Goal: Check status: Check status

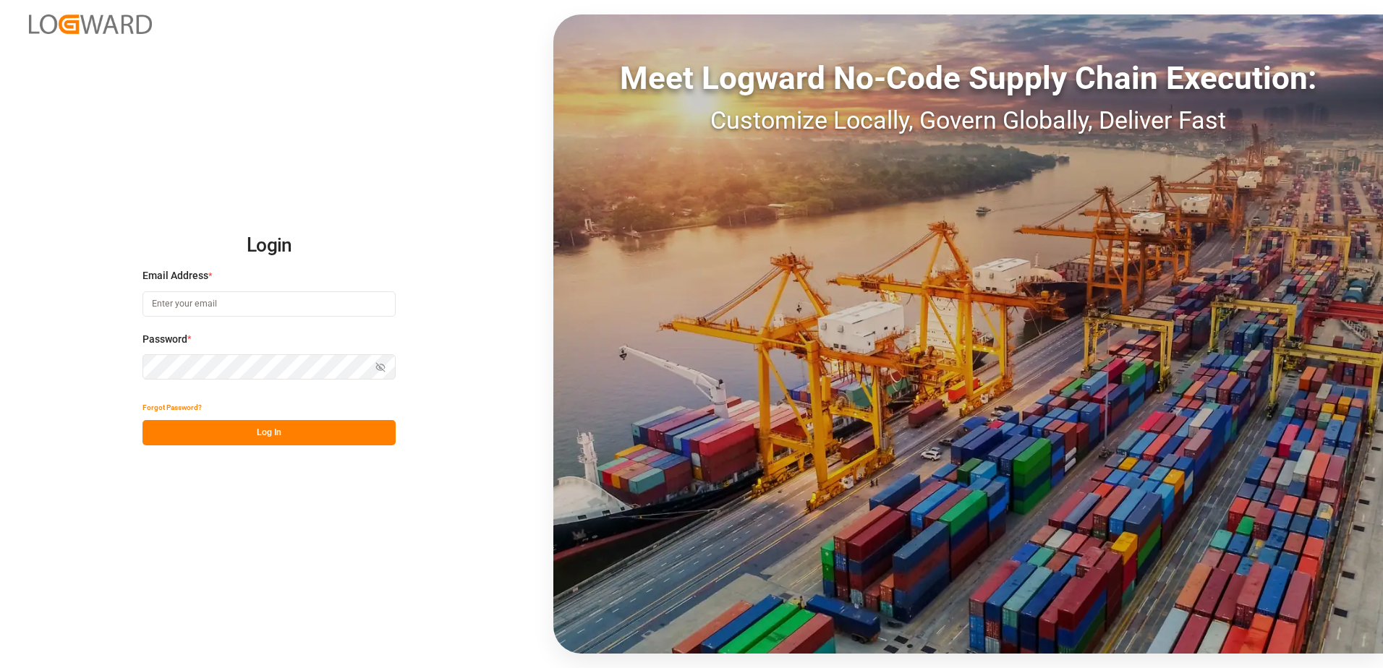
click at [252, 296] on input at bounding box center [268, 303] width 253 height 25
type input "[PERSON_NAME][EMAIL_ADDRESS][DOMAIN_NAME]"
click at [375, 370] on icon "button" at bounding box center [380, 367] width 10 height 10
click at [263, 434] on button "Log In" at bounding box center [268, 432] width 253 height 25
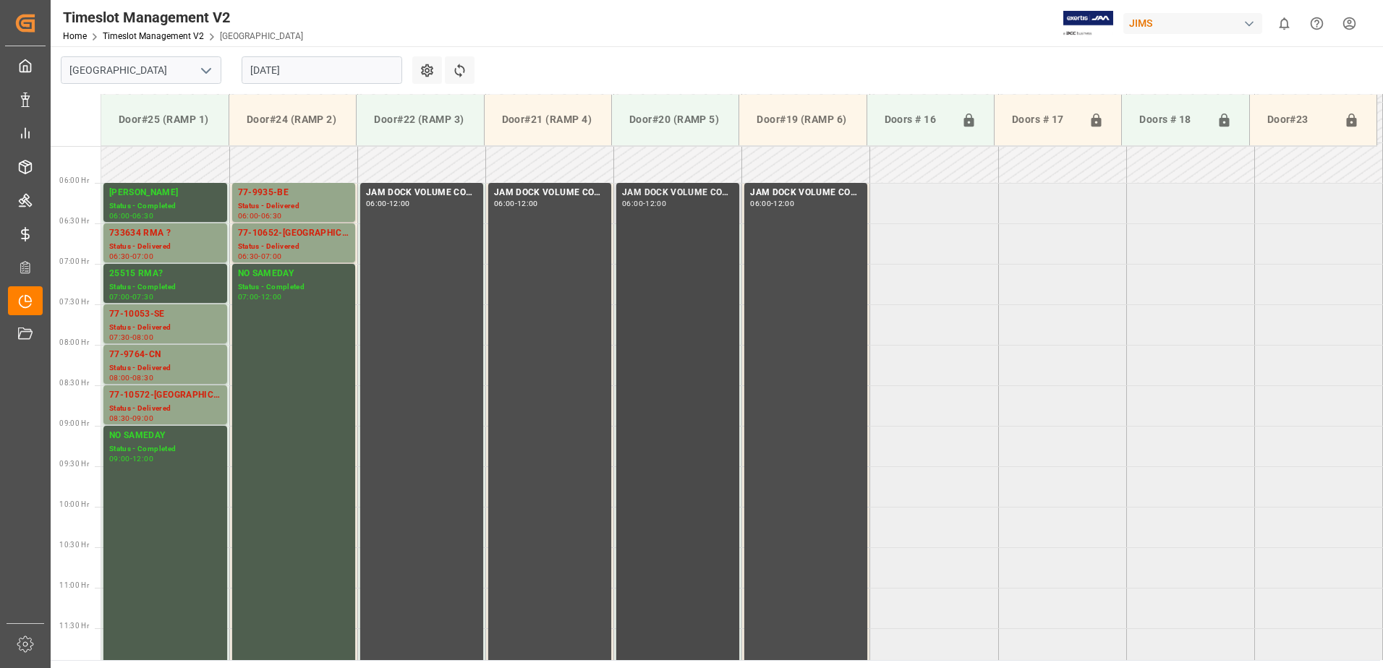
scroll to position [474, 0]
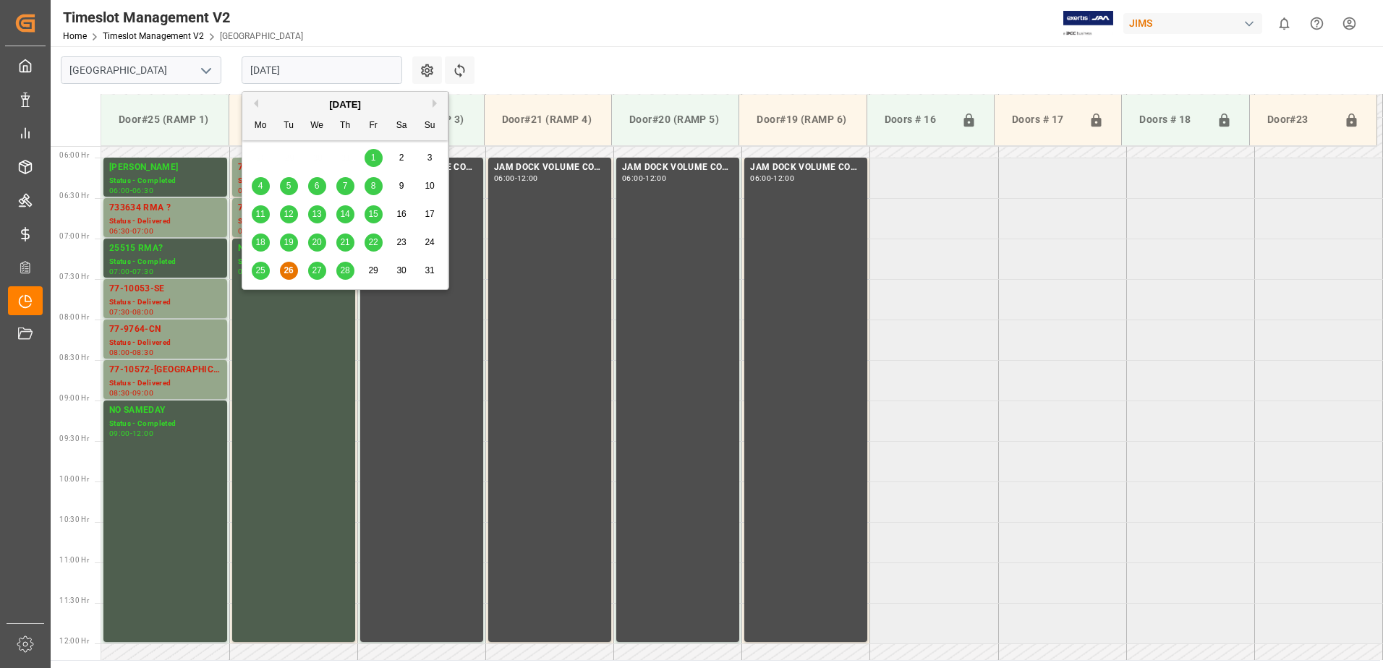
click at [298, 69] on input "[DATE]" at bounding box center [322, 69] width 161 height 27
click at [322, 268] on div "27" at bounding box center [317, 270] width 18 height 17
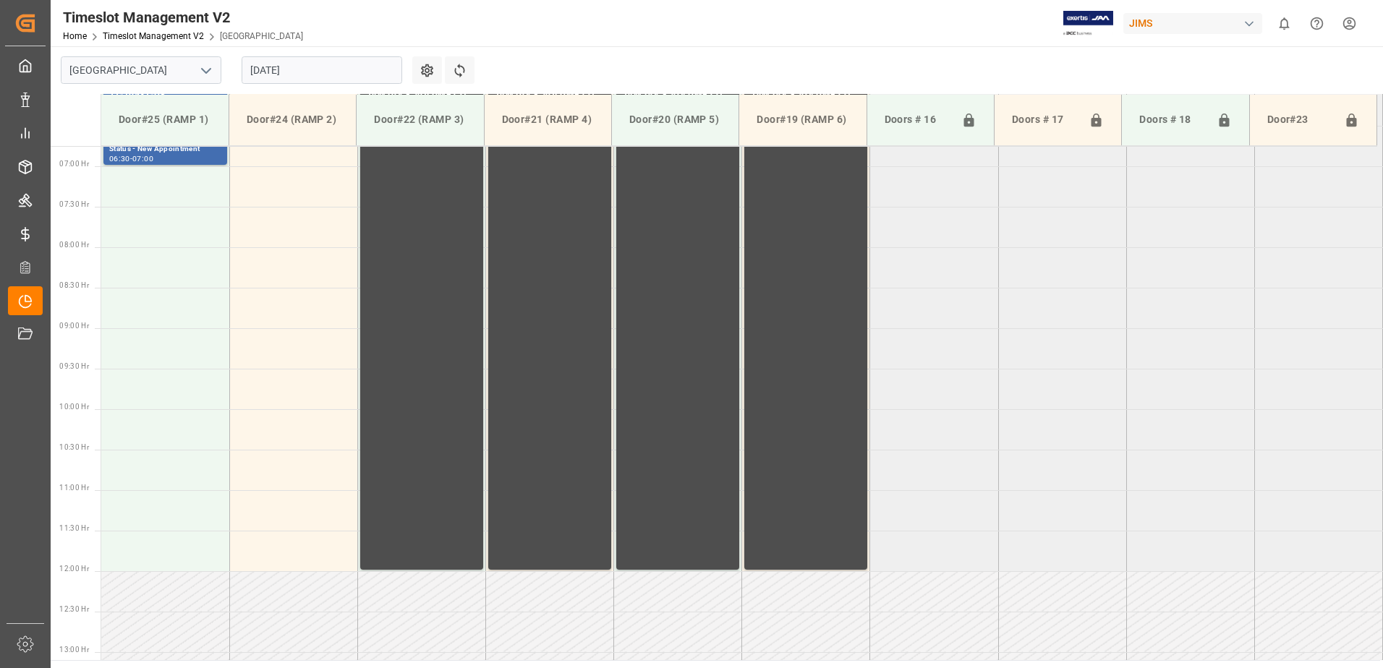
scroll to position [402, 0]
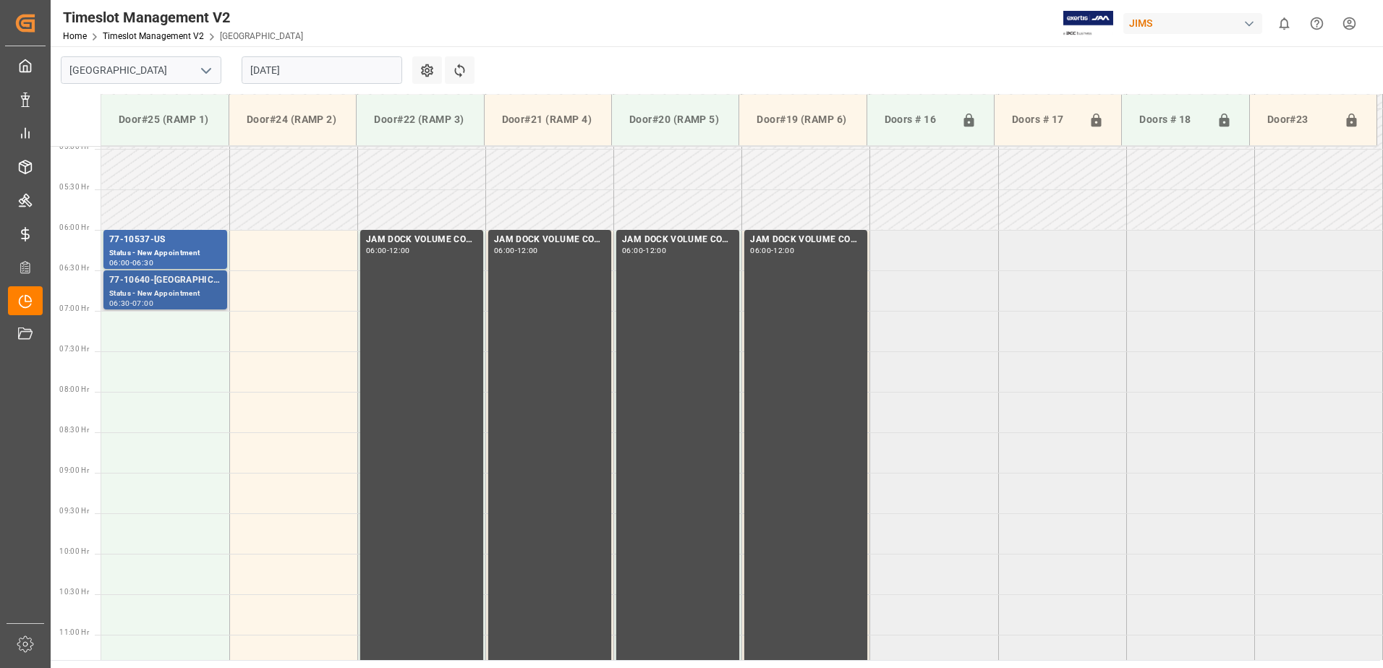
click at [179, 280] on div "77-10640-[GEOGRAPHIC_DATA]" at bounding box center [165, 280] width 112 height 14
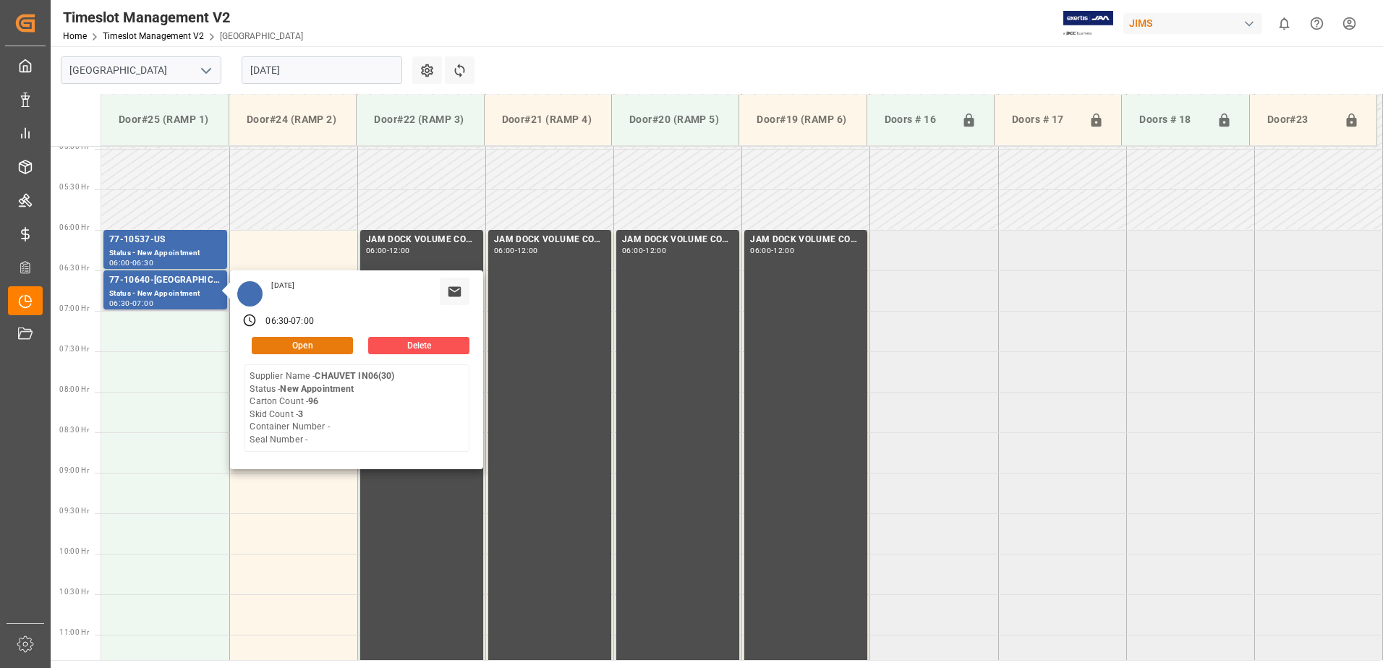
click at [315, 346] on button "Open" at bounding box center [302, 345] width 101 height 17
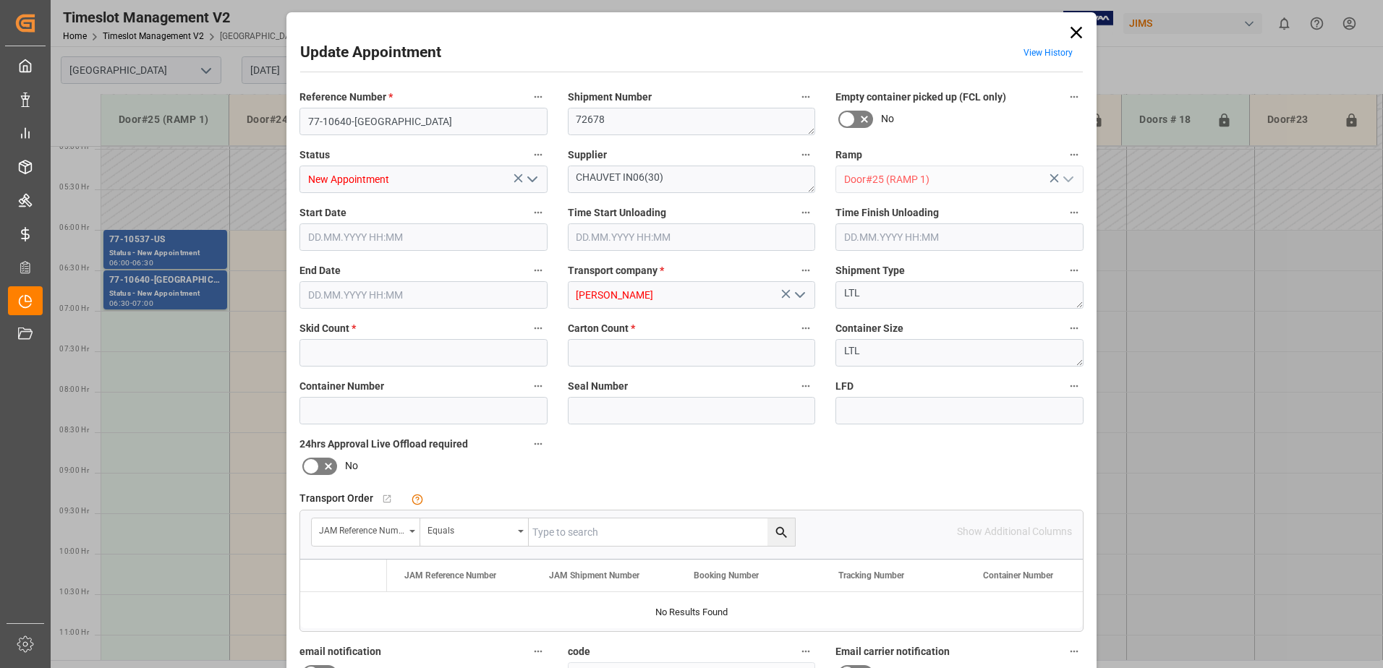
type input "3"
type input "96"
type input "[DATE] 06:30"
type input "[DATE] 07:00"
type input "[DATE] 16:03"
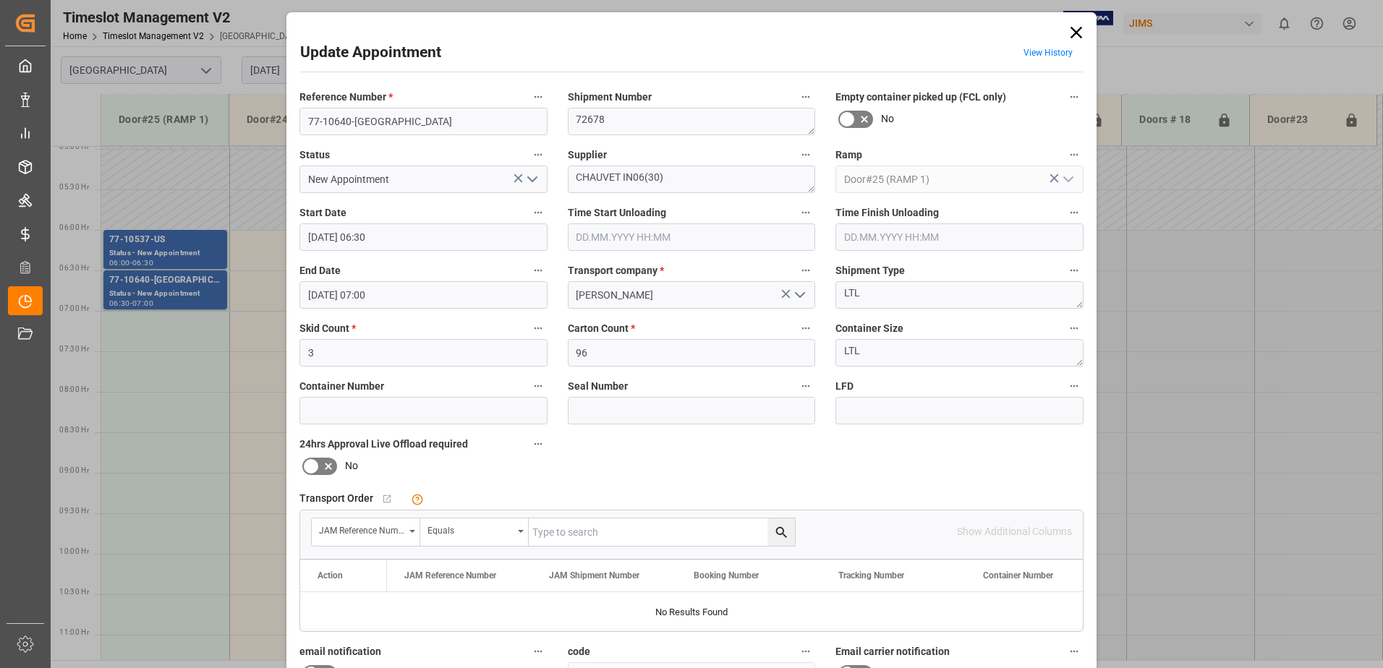
click at [1072, 35] on icon at bounding box center [1076, 32] width 20 height 20
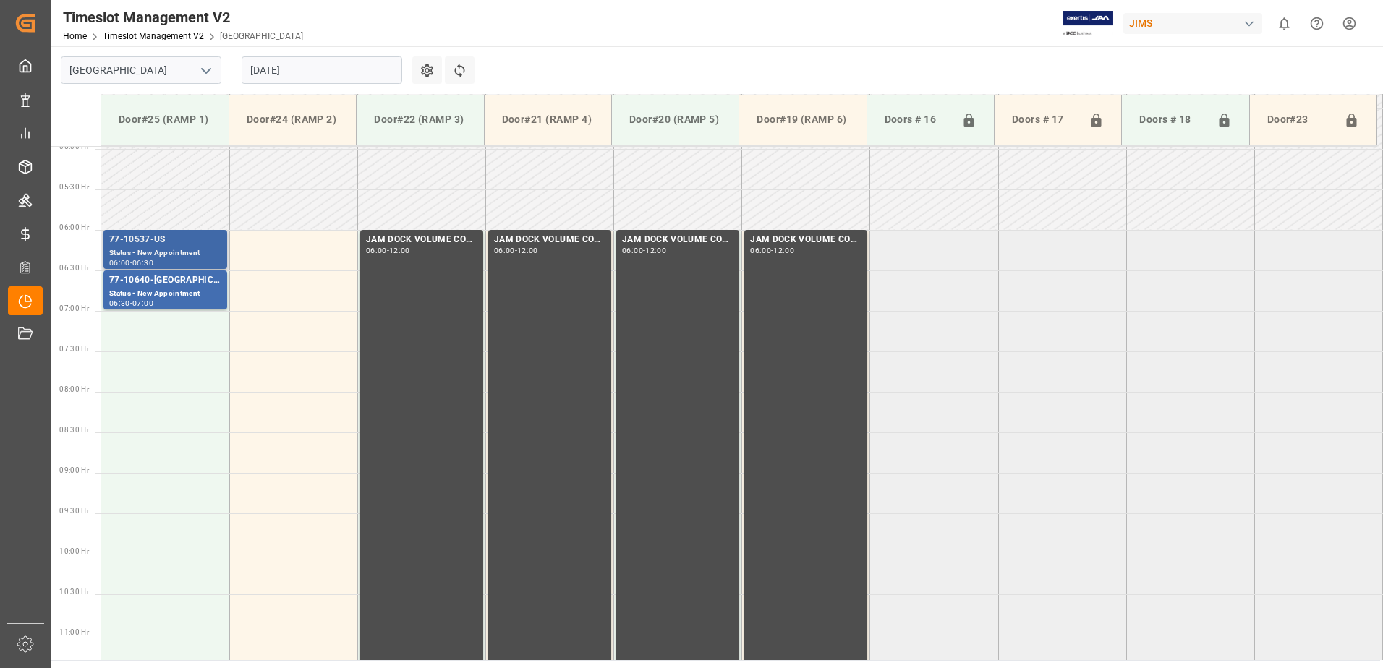
click at [176, 244] on div "77-10537-US" at bounding box center [165, 240] width 112 height 14
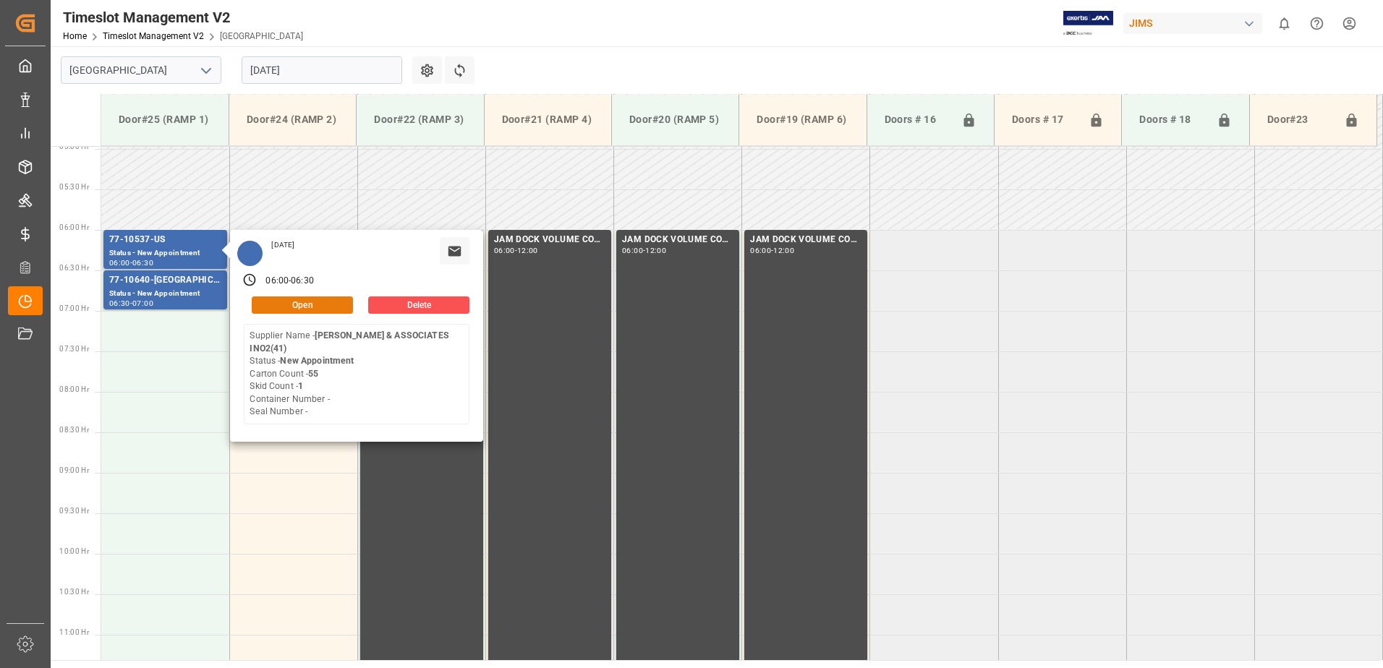
click at [310, 307] on button "Open" at bounding box center [302, 304] width 101 height 17
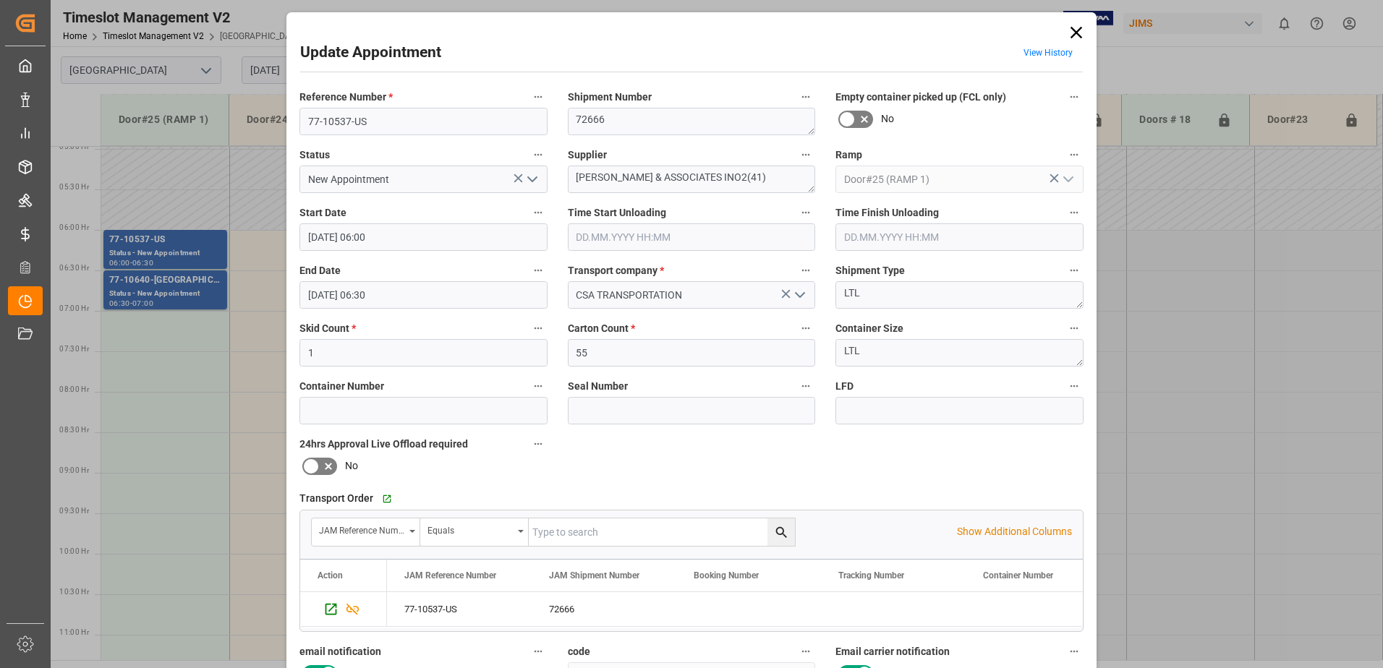
click at [1075, 30] on icon at bounding box center [1076, 33] width 12 height 12
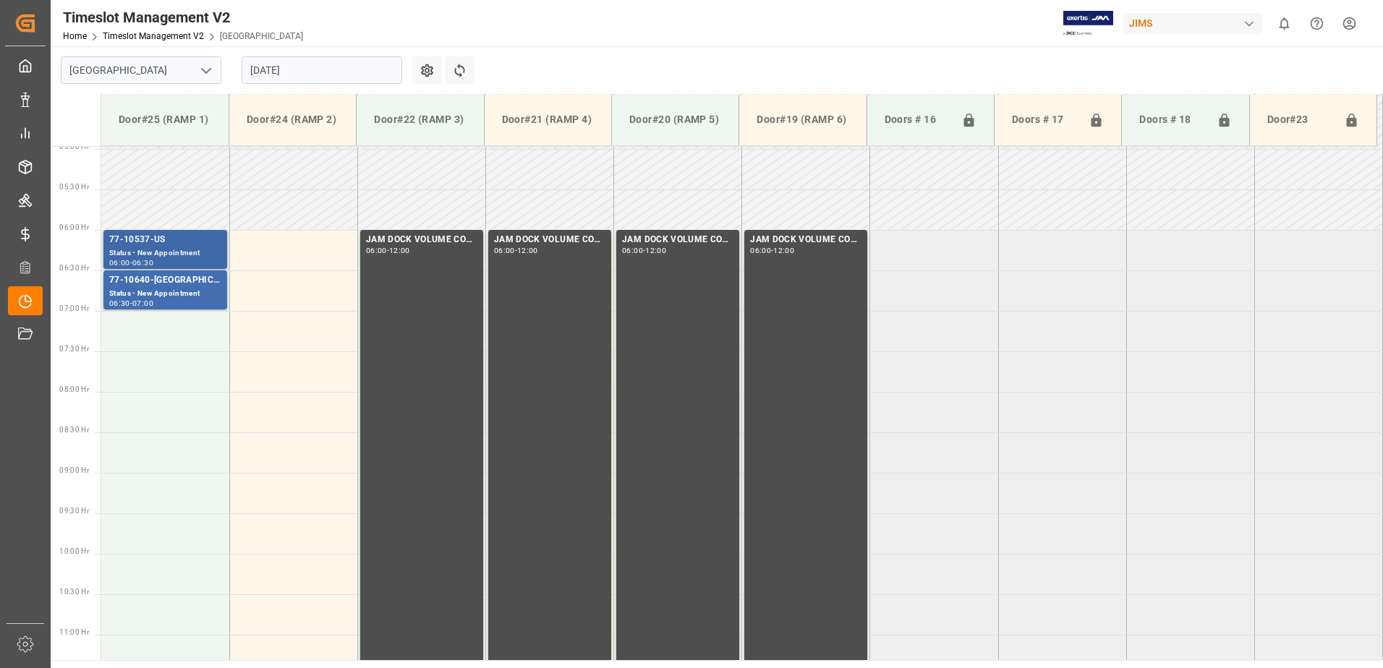
click at [202, 240] on div "77-10537-US" at bounding box center [165, 240] width 112 height 14
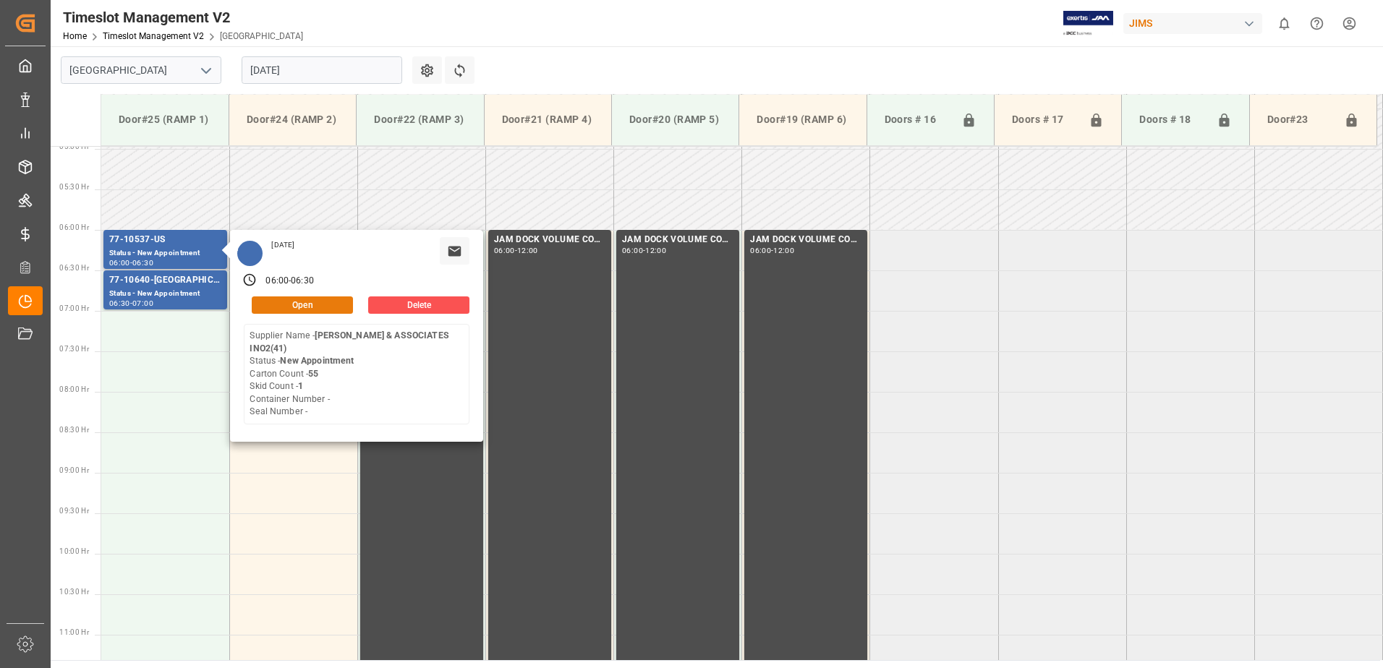
click at [298, 304] on button "Open" at bounding box center [302, 304] width 101 height 17
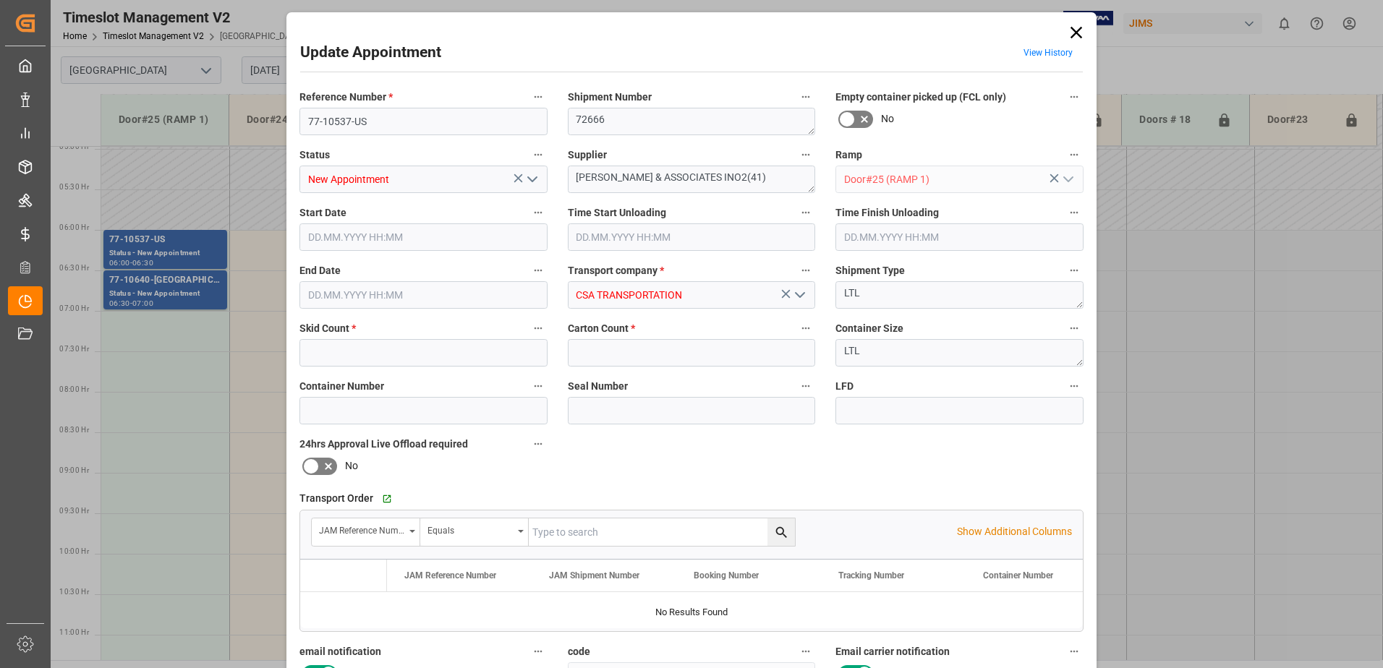
type input "1"
type input "55"
type input "[DATE] 06:00"
type input "[DATE] 06:30"
type input "[DATE] 13:35"
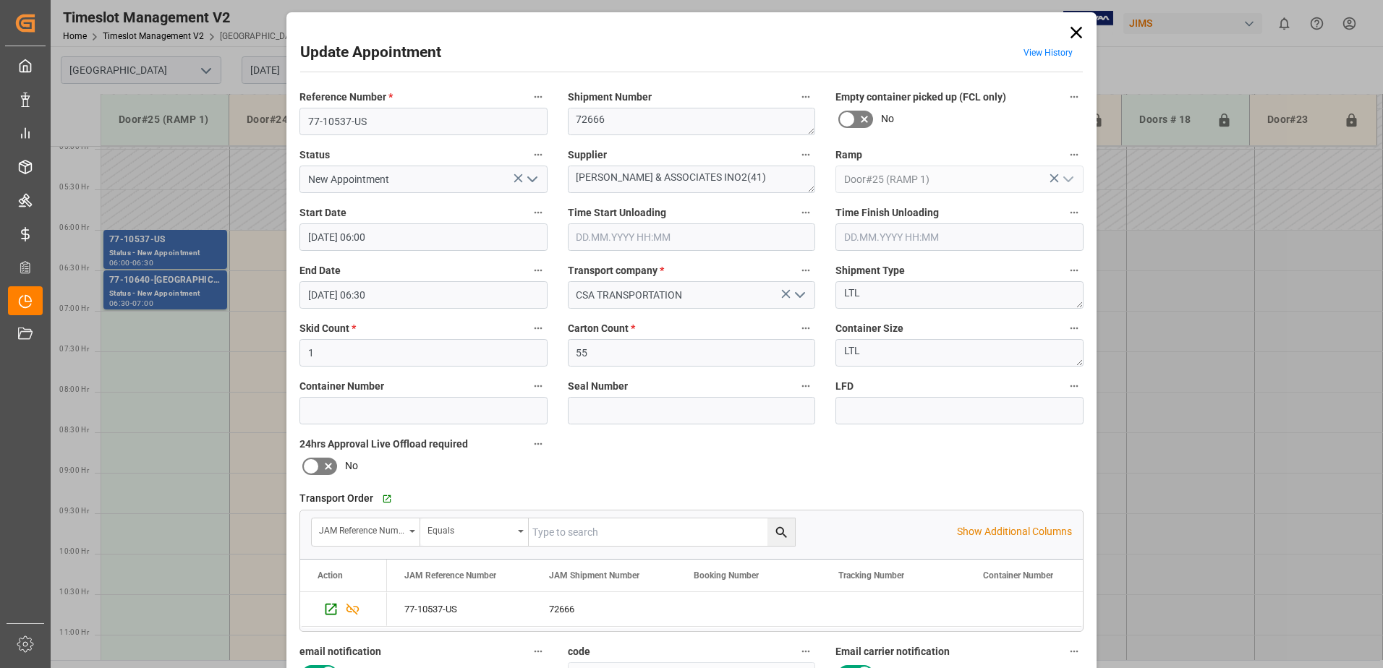
click at [1072, 27] on icon at bounding box center [1076, 32] width 20 height 20
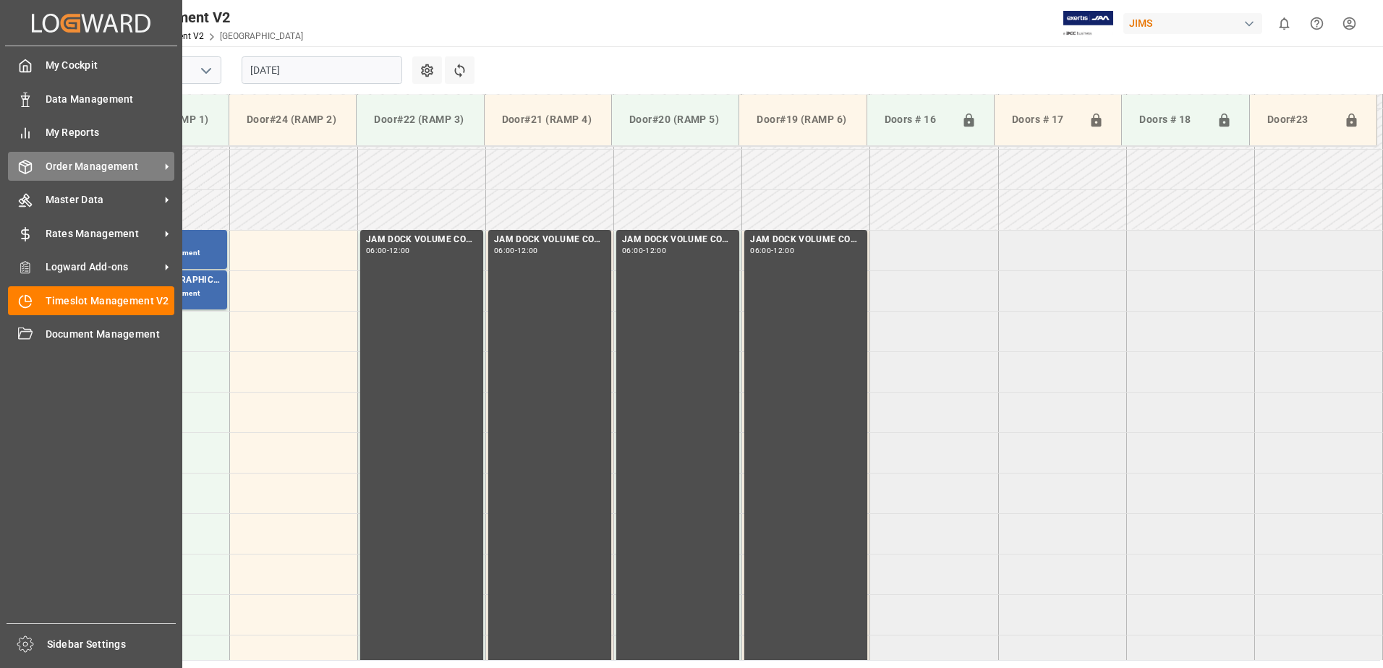
click at [73, 164] on span "Order Management" at bounding box center [103, 166] width 114 height 15
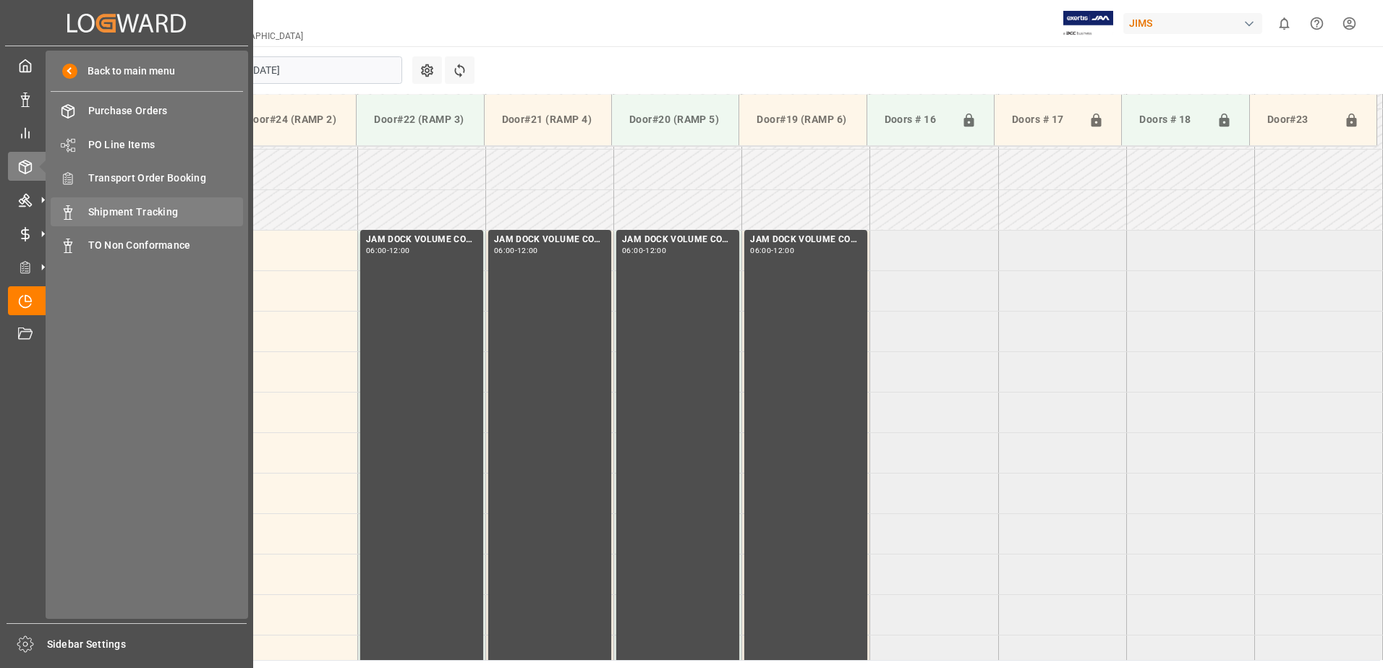
click at [163, 210] on span "Shipment Tracking" at bounding box center [165, 212] width 155 height 15
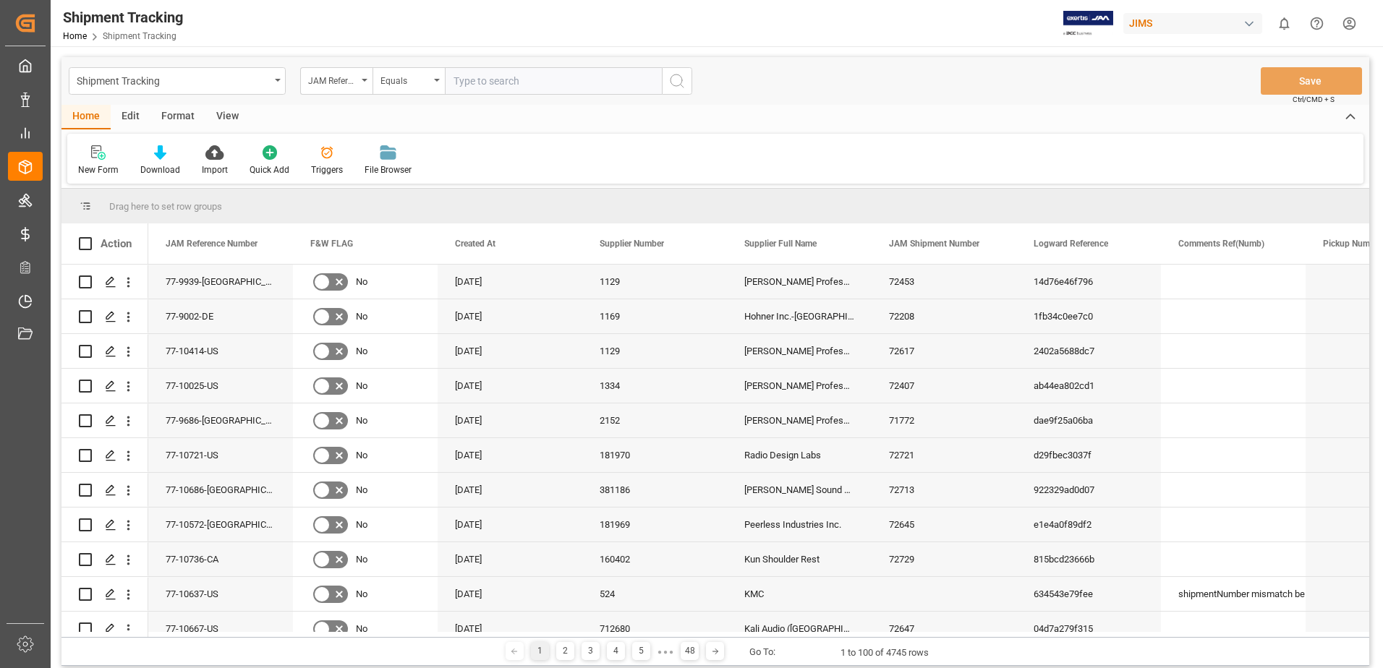
click at [511, 82] on input "text" at bounding box center [553, 80] width 217 height 27
type input "77-10537-US"
click at [673, 80] on icon "search button" at bounding box center [676, 80] width 17 height 17
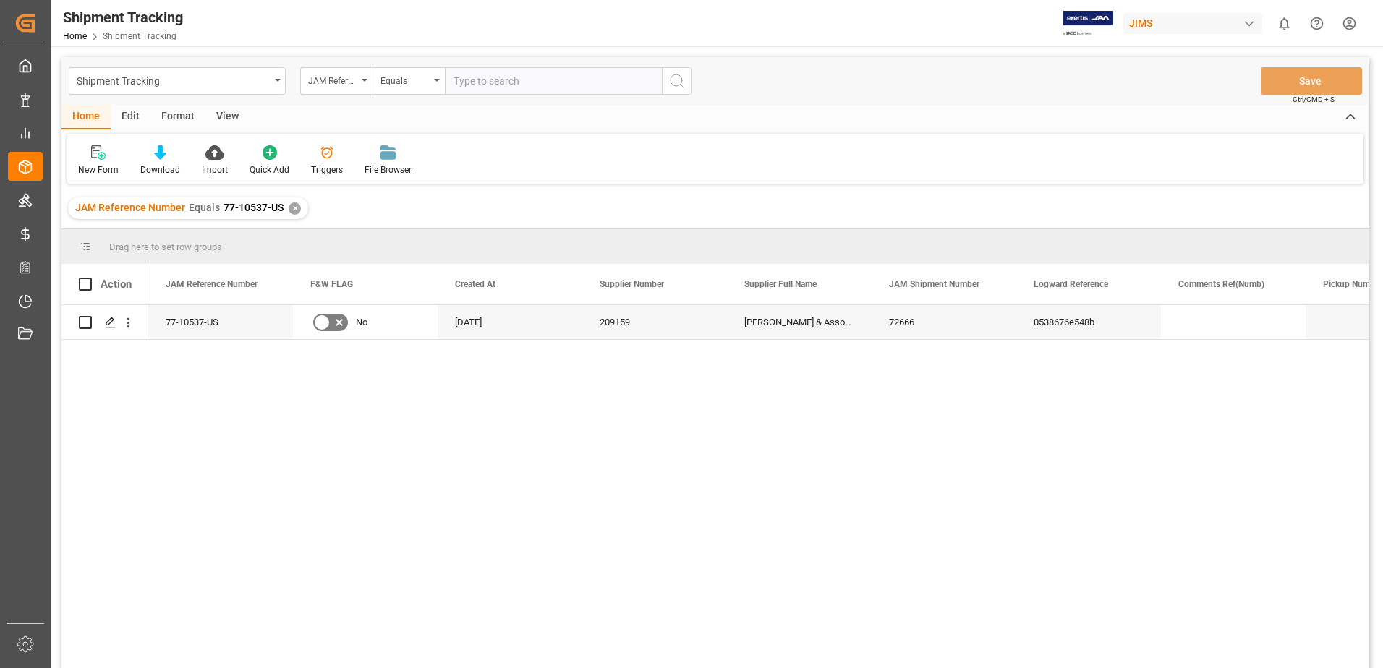
click at [223, 115] on div "View" at bounding box center [227, 117] width 44 height 25
click at [92, 160] on icon at bounding box center [92, 152] width 14 height 14
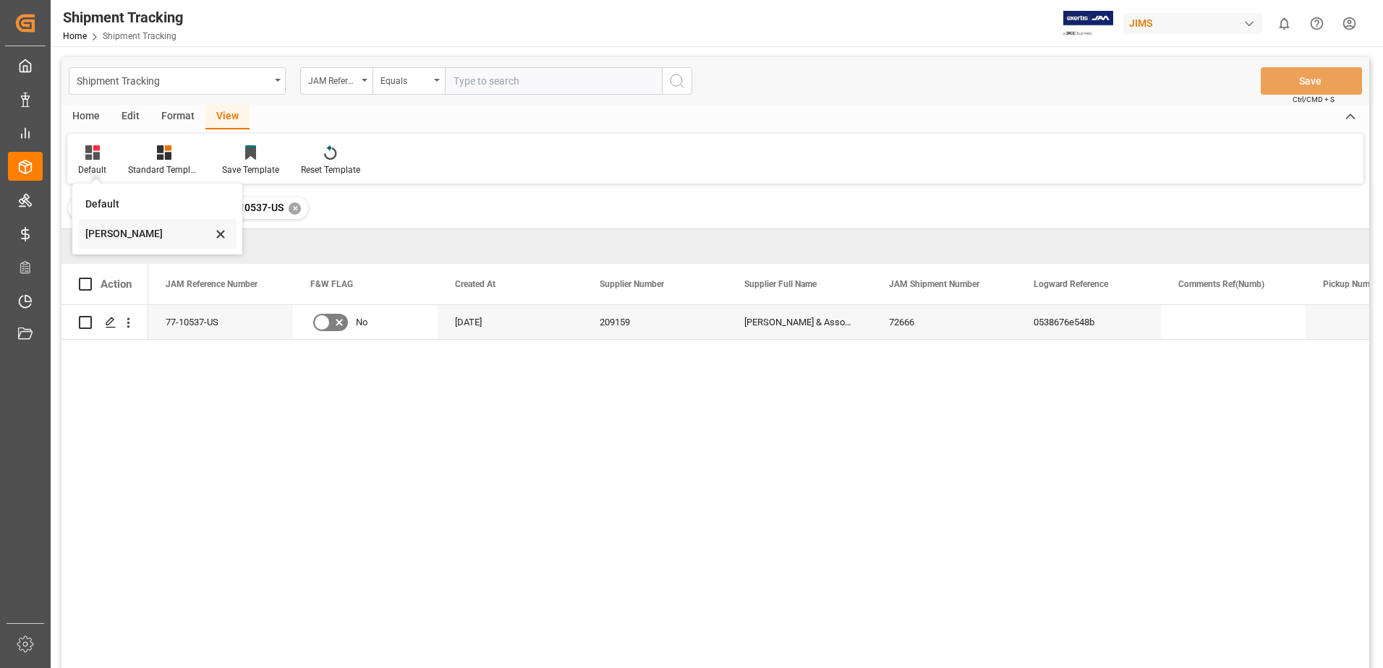
click at [95, 236] on div "[PERSON_NAME]" at bounding box center [148, 233] width 127 height 15
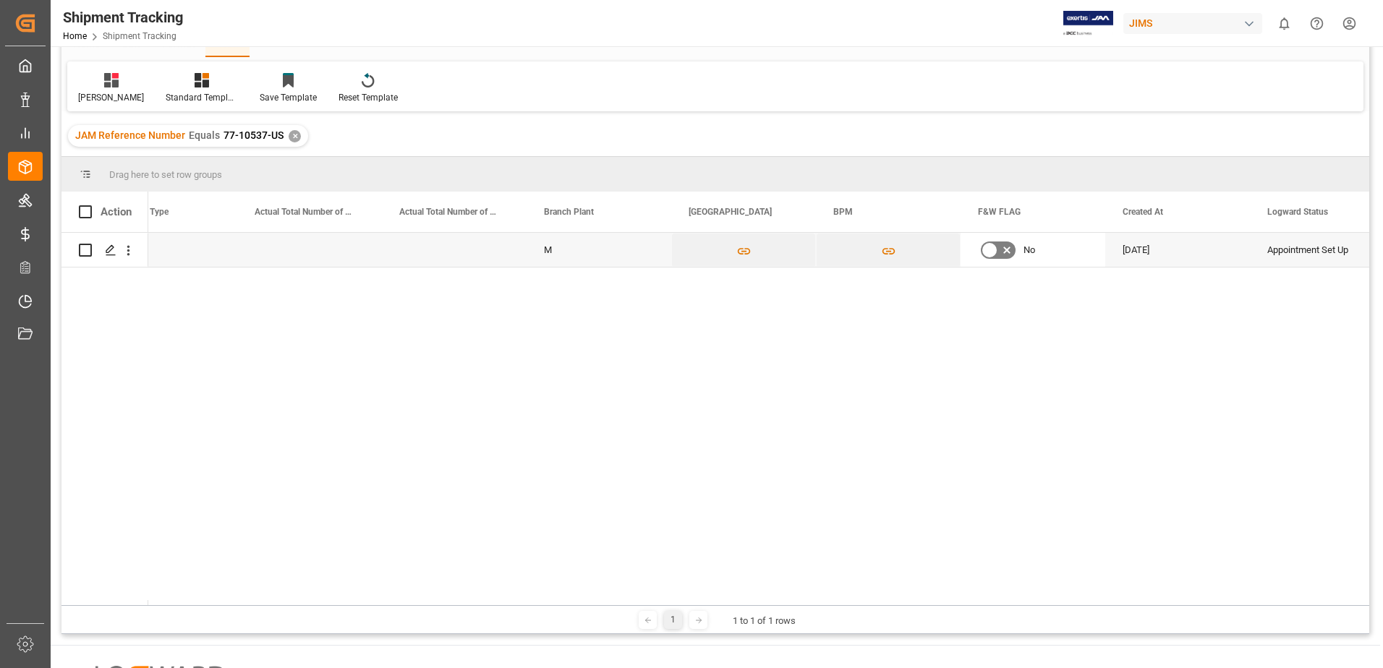
click at [1351, 23] on html "Created by potrace 1.15, written by [PERSON_NAME] [DATE]-[DATE] Created by potr…" at bounding box center [691, 334] width 1383 height 668
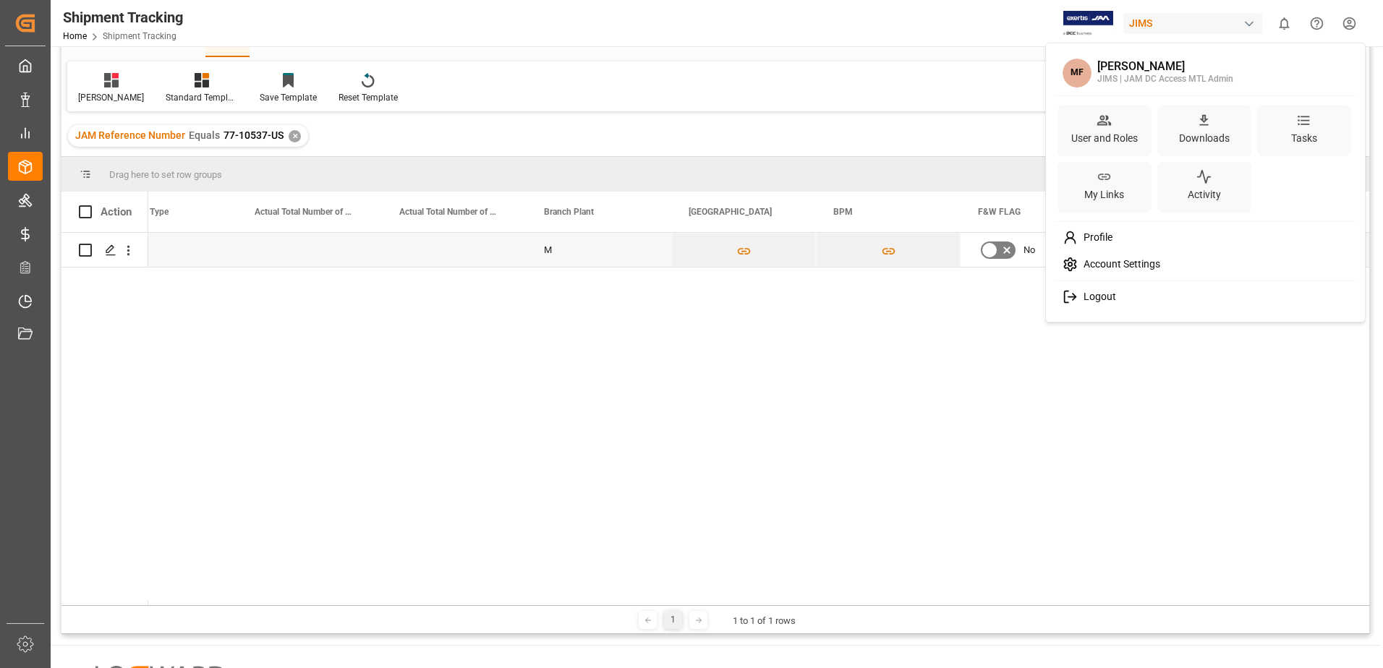
click at [1094, 307] on div "Logout" at bounding box center [1205, 296] width 296 height 27
